Goal: Information Seeking & Learning: Learn about a topic

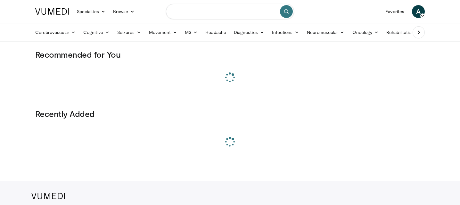
click at [201, 11] on input "Search topics, interventions" at bounding box center [230, 11] width 128 height 15
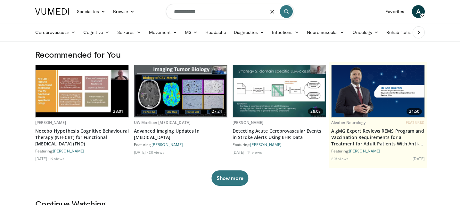
type input "**********"
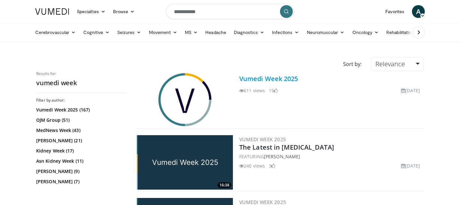
click at [259, 75] on link "Vumedi Week 2025" at bounding box center [268, 78] width 59 height 9
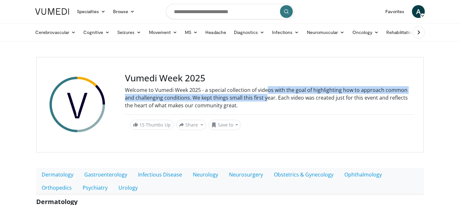
drag, startPoint x: 267, startPoint y: 89, endPoint x: 266, endPoint y: 98, distance: 9.7
click at [266, 98] on div "Welcome to Vumedi Week 2025 - a special collection of videos with the goal of h…" at bounding box center [270, 97] width 290 height 23
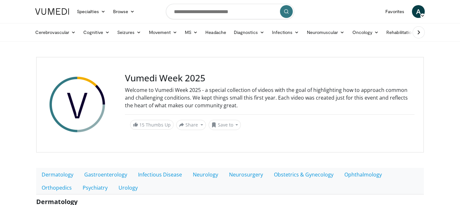
click at [266, 98] on div "Welcome to Vumedi Week 2025 - a special collection of videos with the goal of h…" at bounding box center [270, 97] width 290 height 23
click at [225, 173] on link "Neurosurgery" at bounding box center [246, 174] width 45 height 13
